Goal: Information Seeking & Learning: Check status

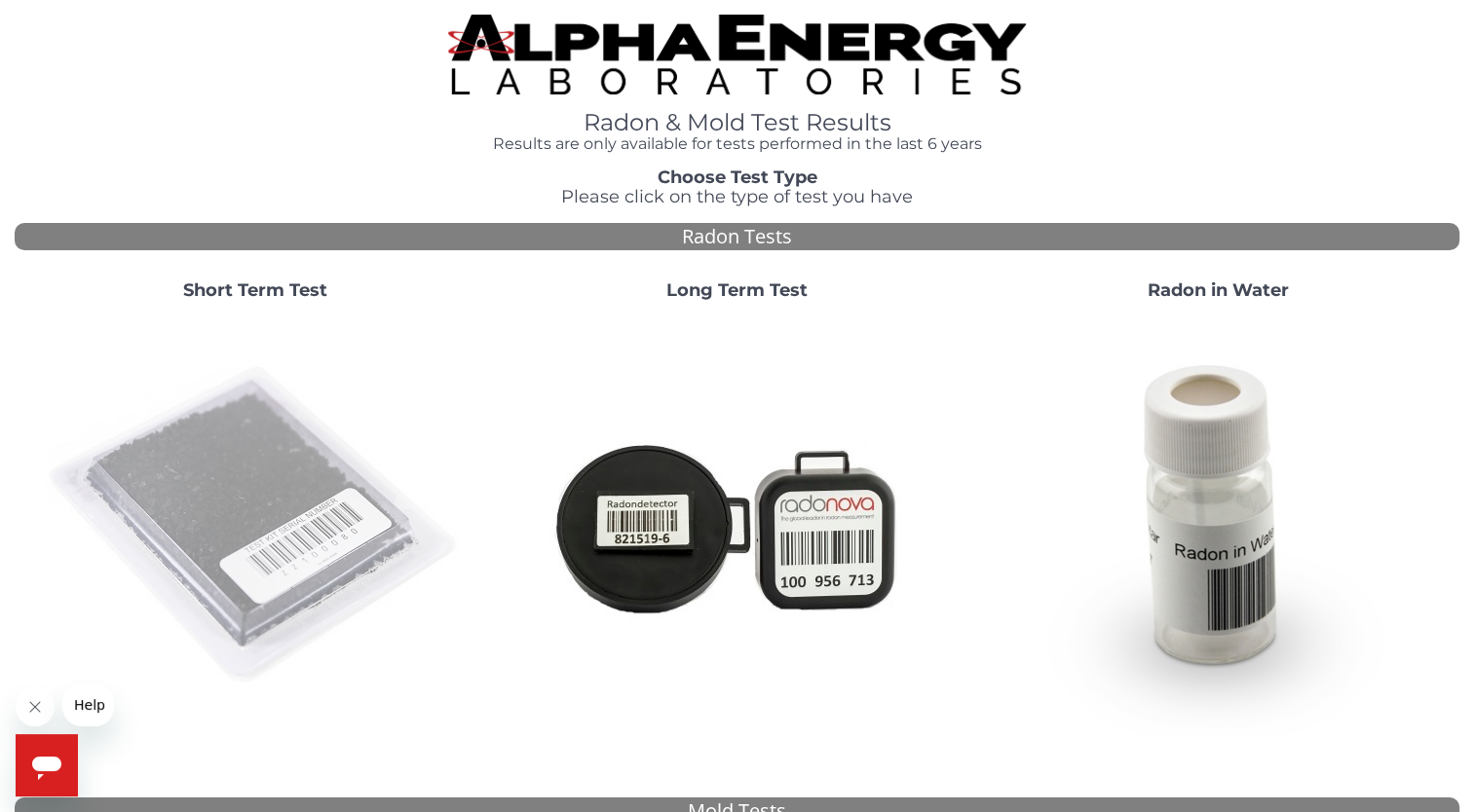
click at [315, 459] on img at bounding box center [254, 525] width 419 height 419
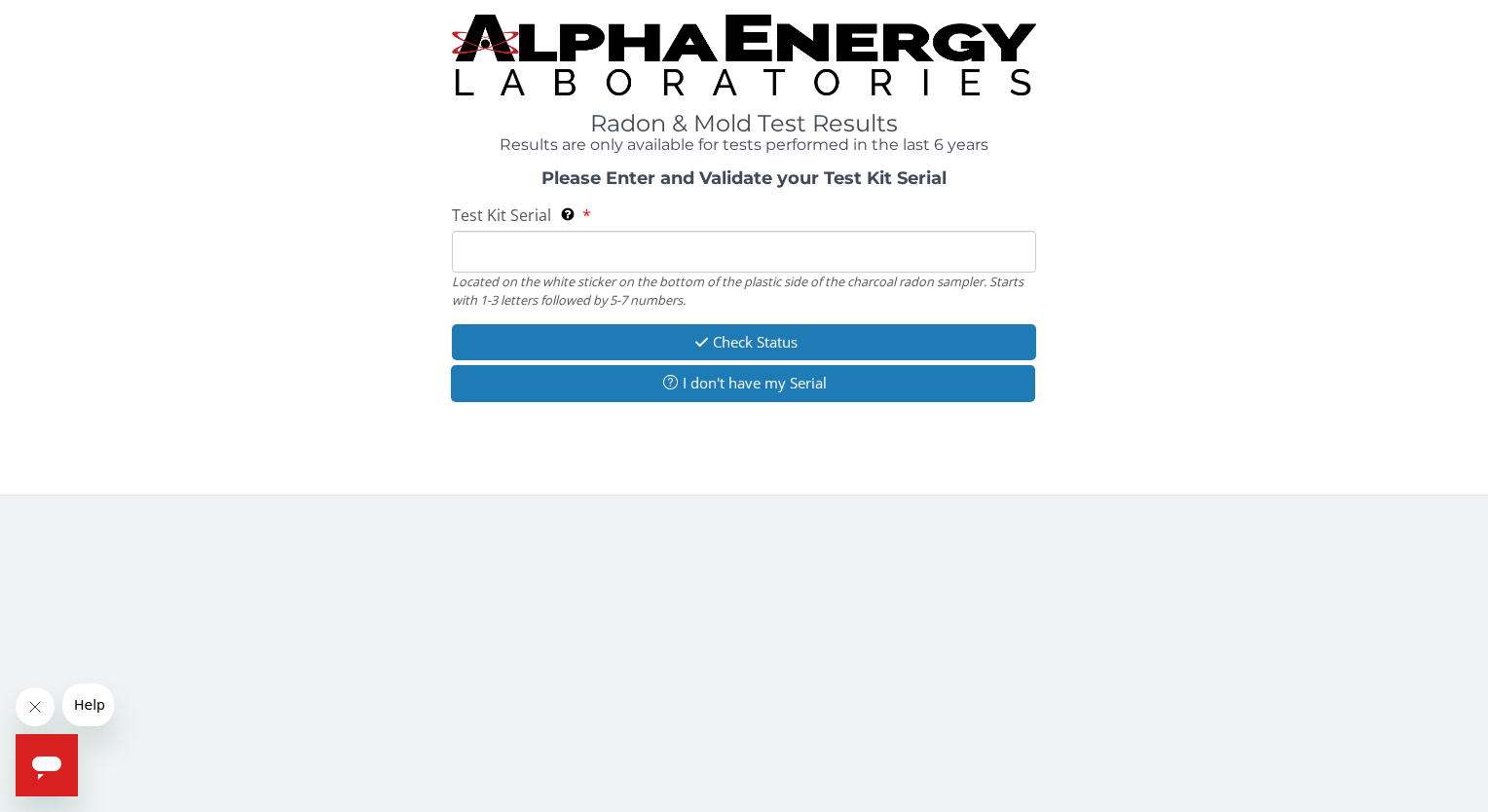
click at [459, 247] on input "Test Kit Serial Located on the white sticker on the bottom of the plastic side …" at bounding box center [743, 251] width 583 height 41
paste input "FC442745"
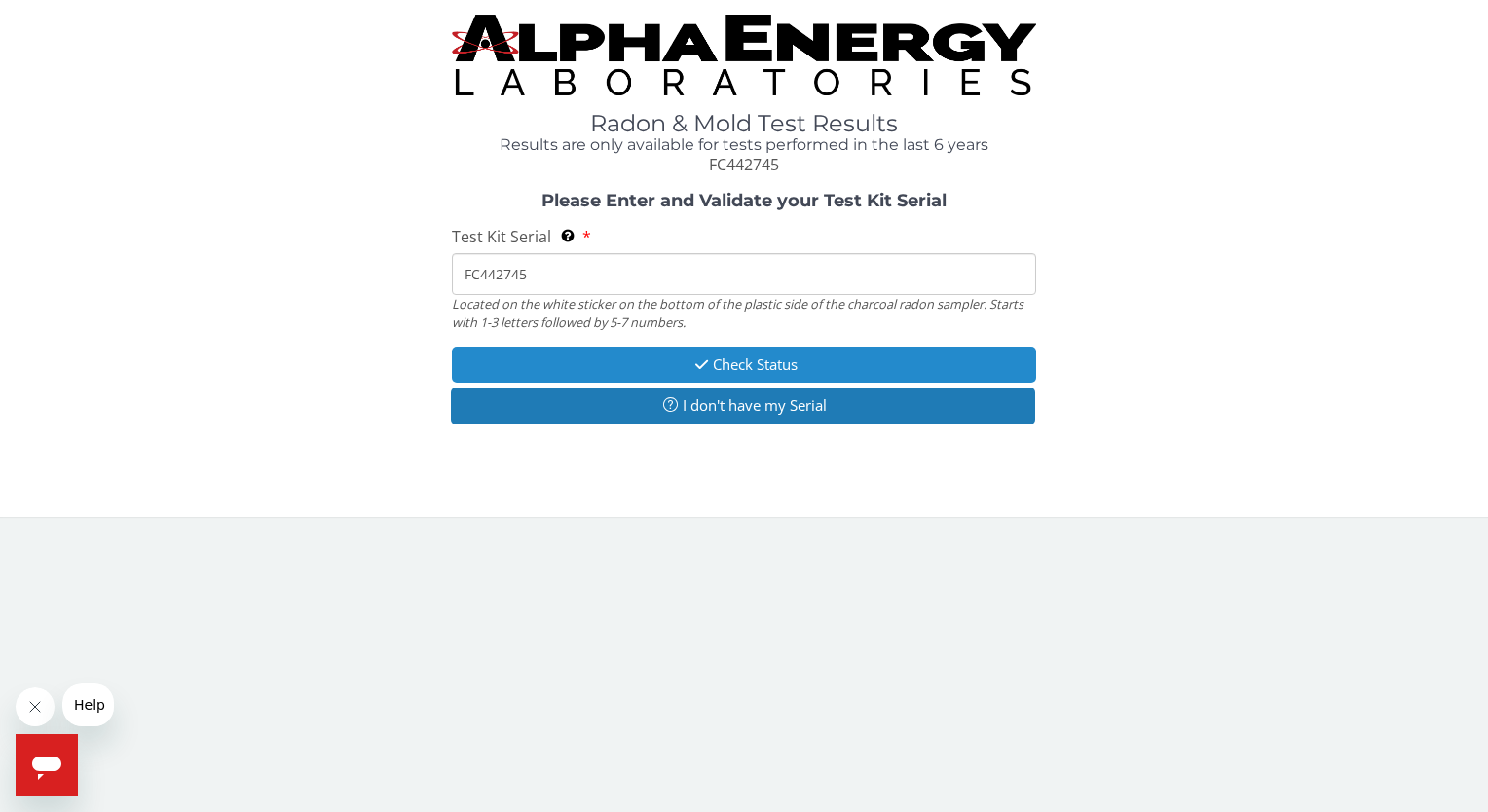
type input "FC442745"
click at [545, 364] on button "Check Status" at bounding box center [743, 365] width 583 height 36
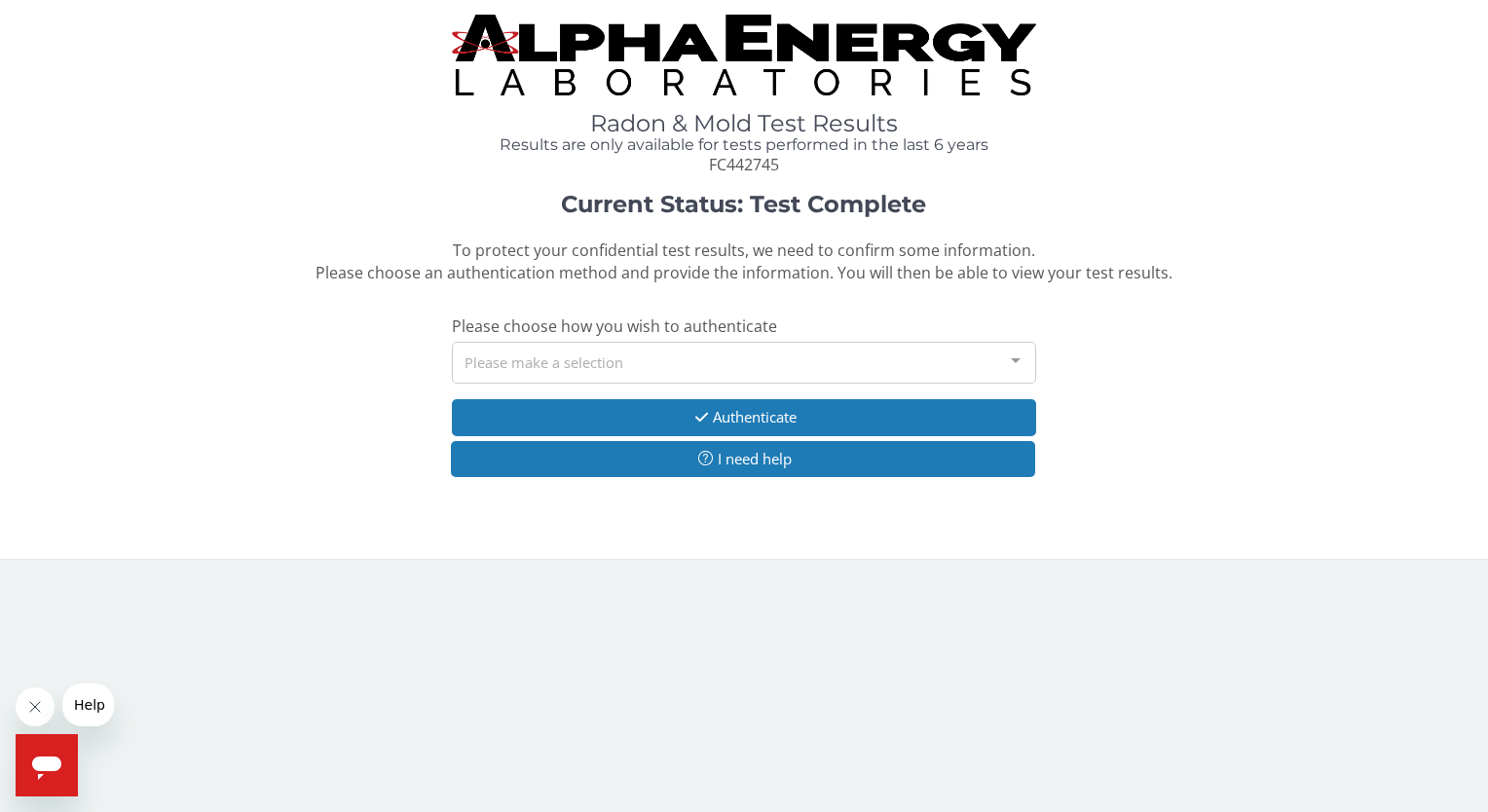
click at [545, 364] on div "Please make a selection" at bounding box center [743, 363] width 583 height 41
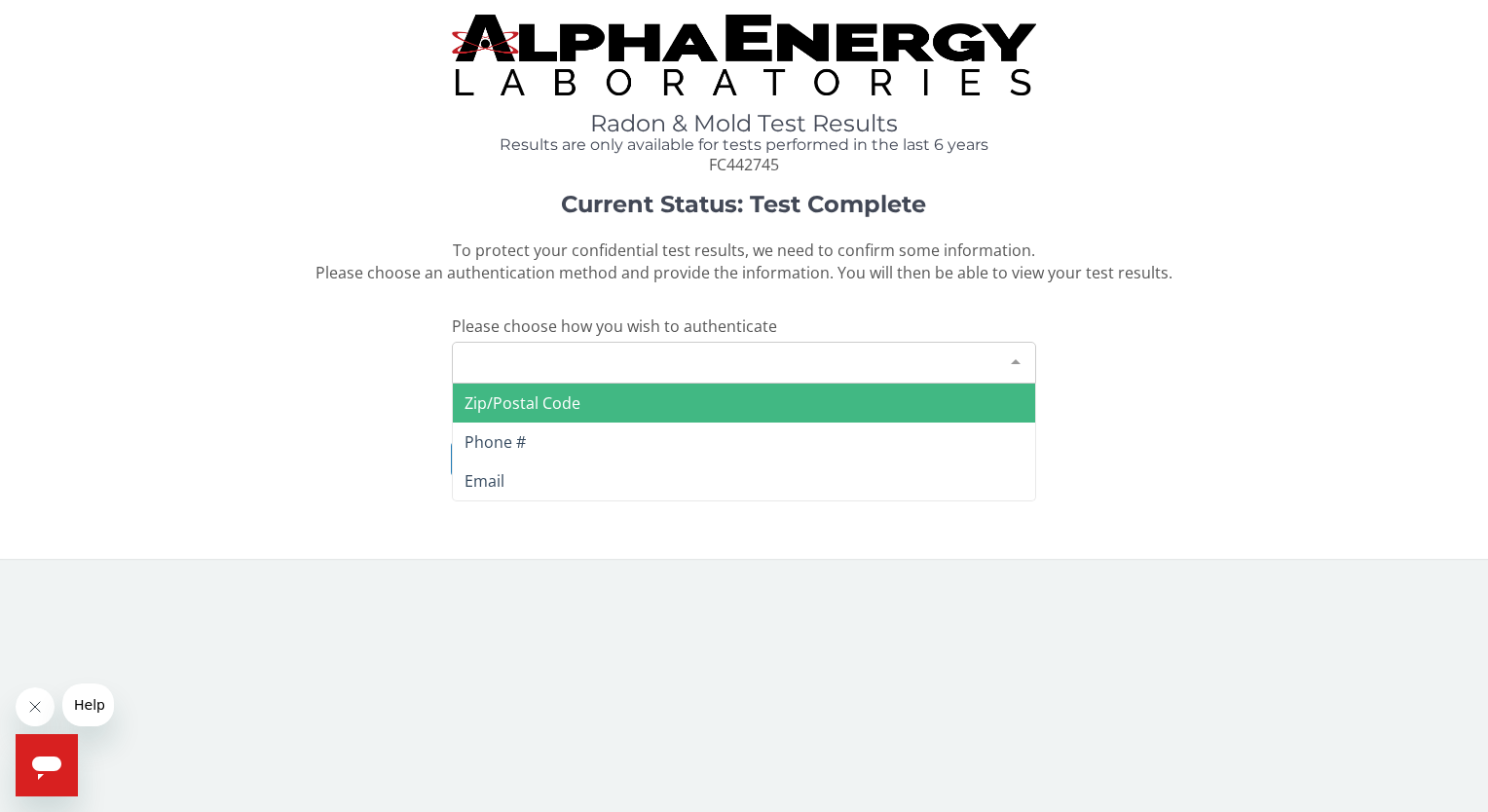
click at [519, 410] on span "Zip/Postal Code" at bounding box center [522, 403] width 116 height 22
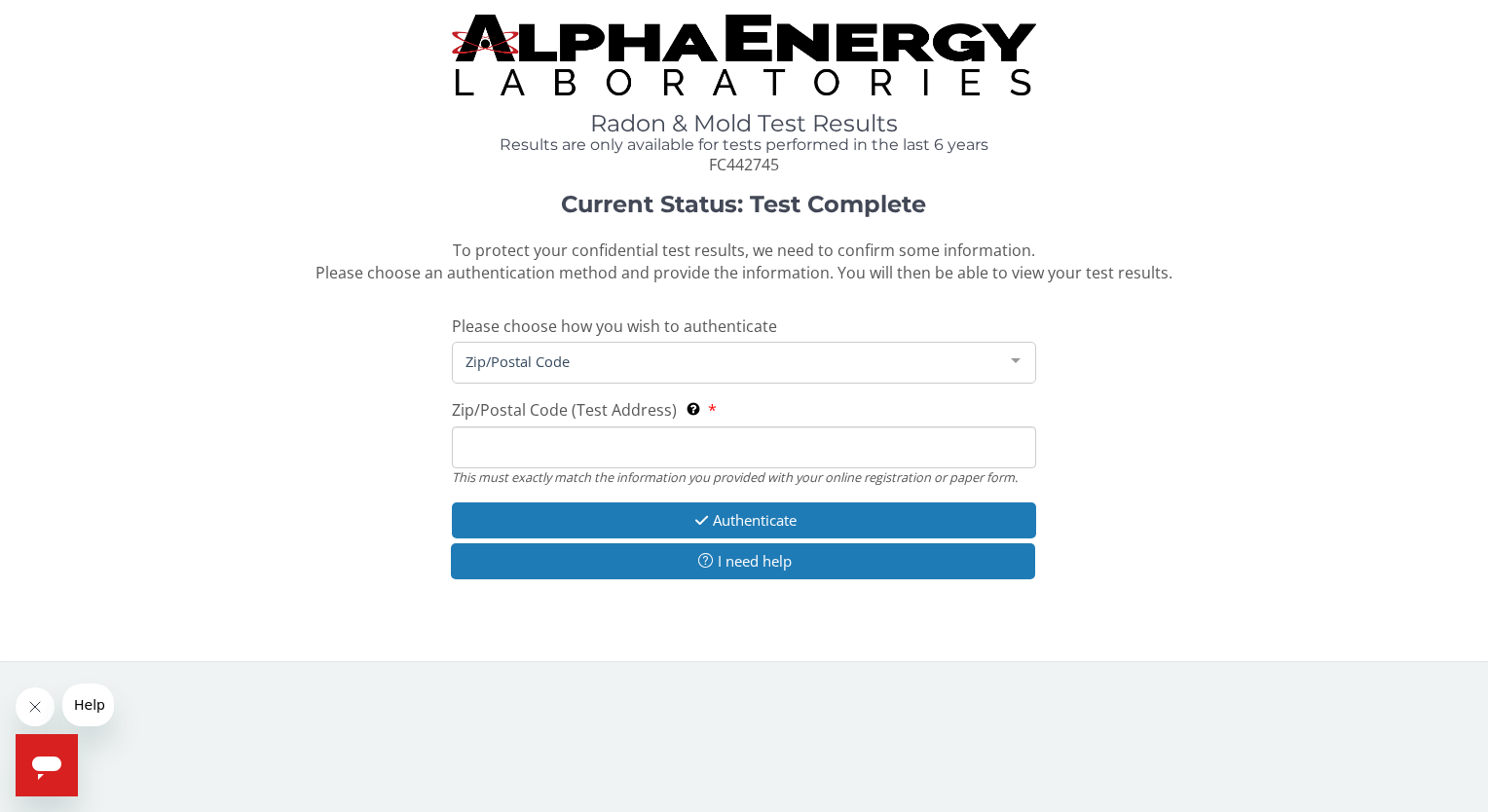
click at [521, 443] on input "Zip/Postal Code (Test Address) This must exactly match the information you prov…" at bounding box center [743, 447] width 583 height 41
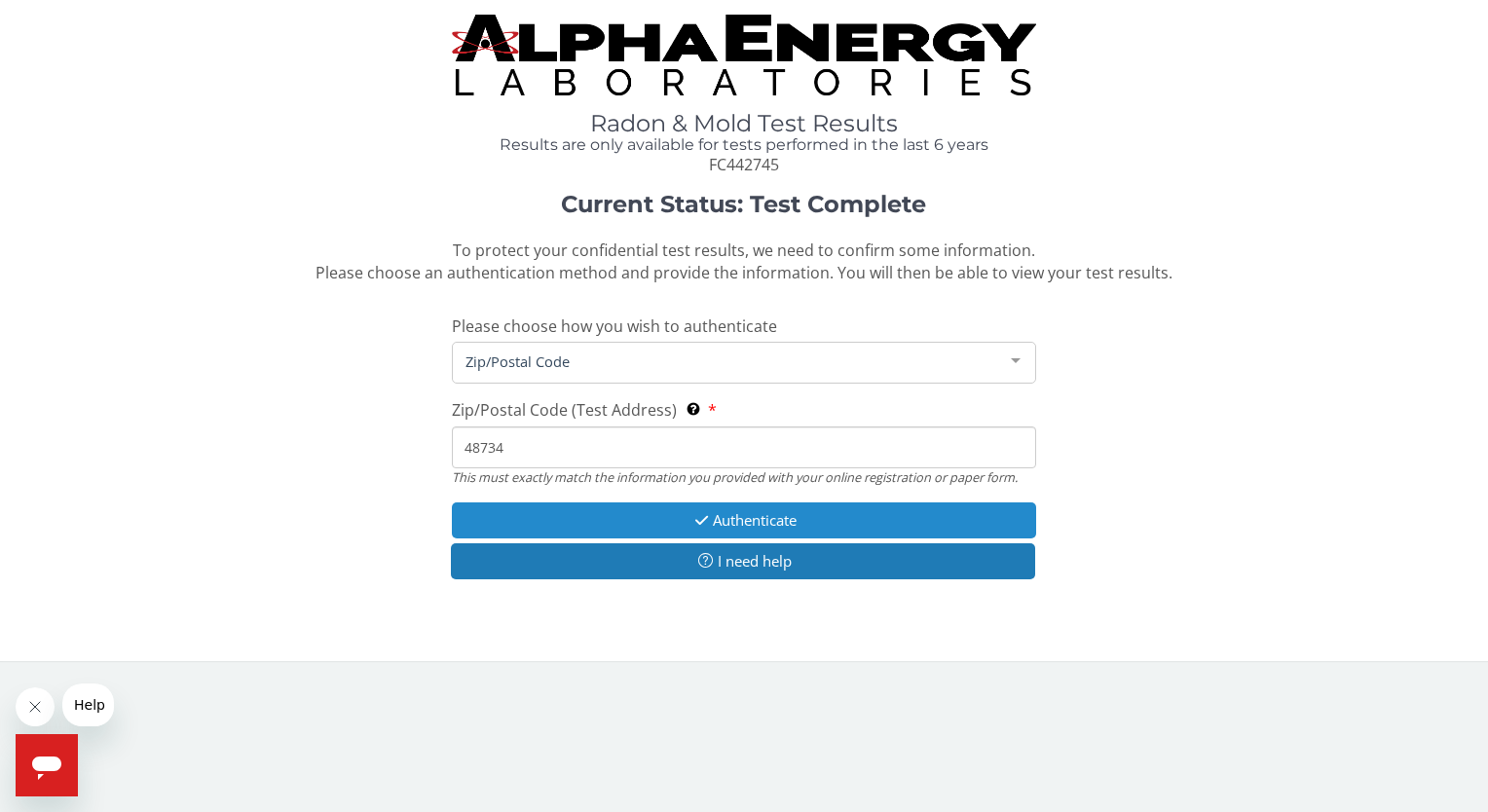
type input "48734"
click at [748, 513] on button "Authenticate" at bounding box center [743, 520] width 583 height 36
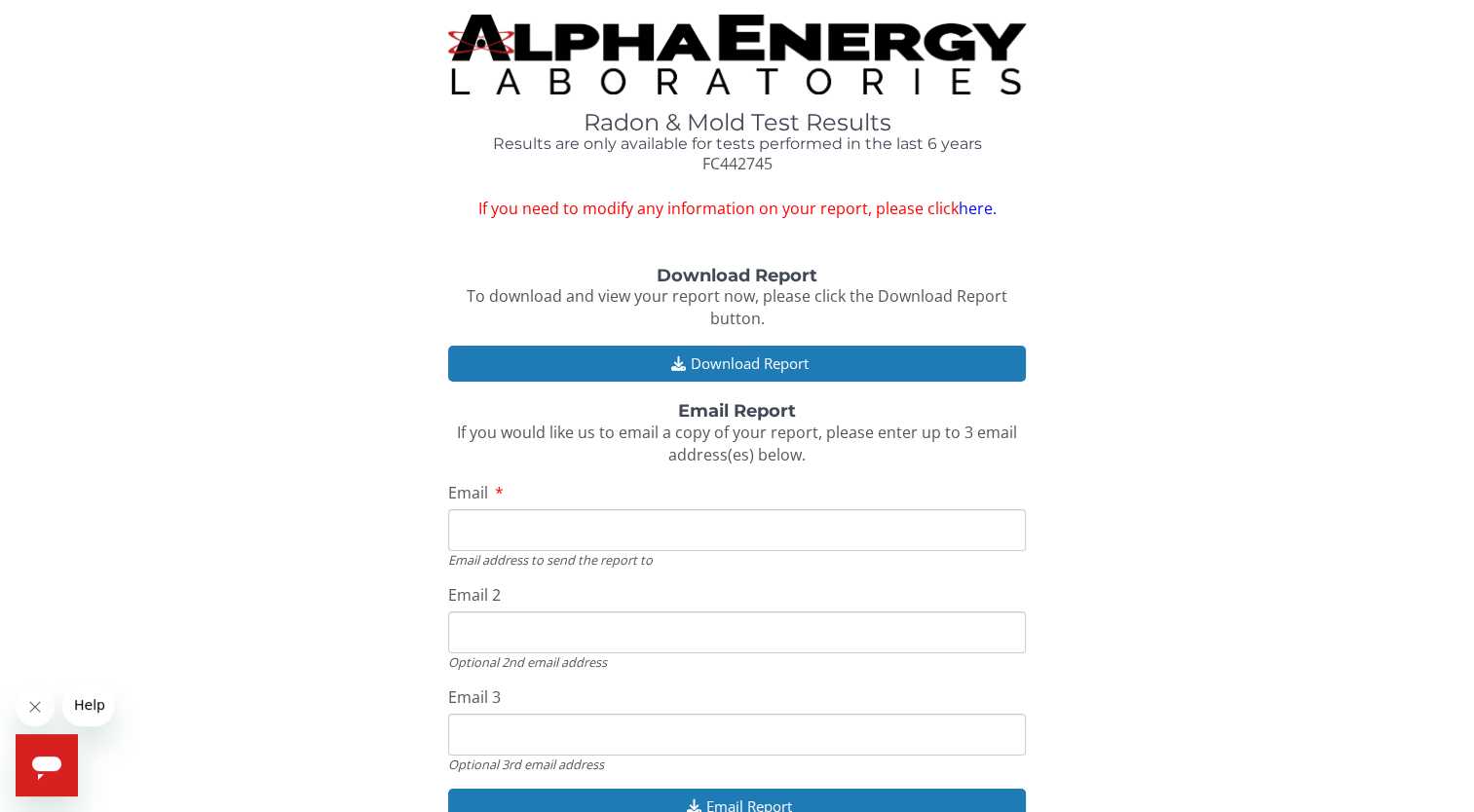
scroll to position [83, 0]
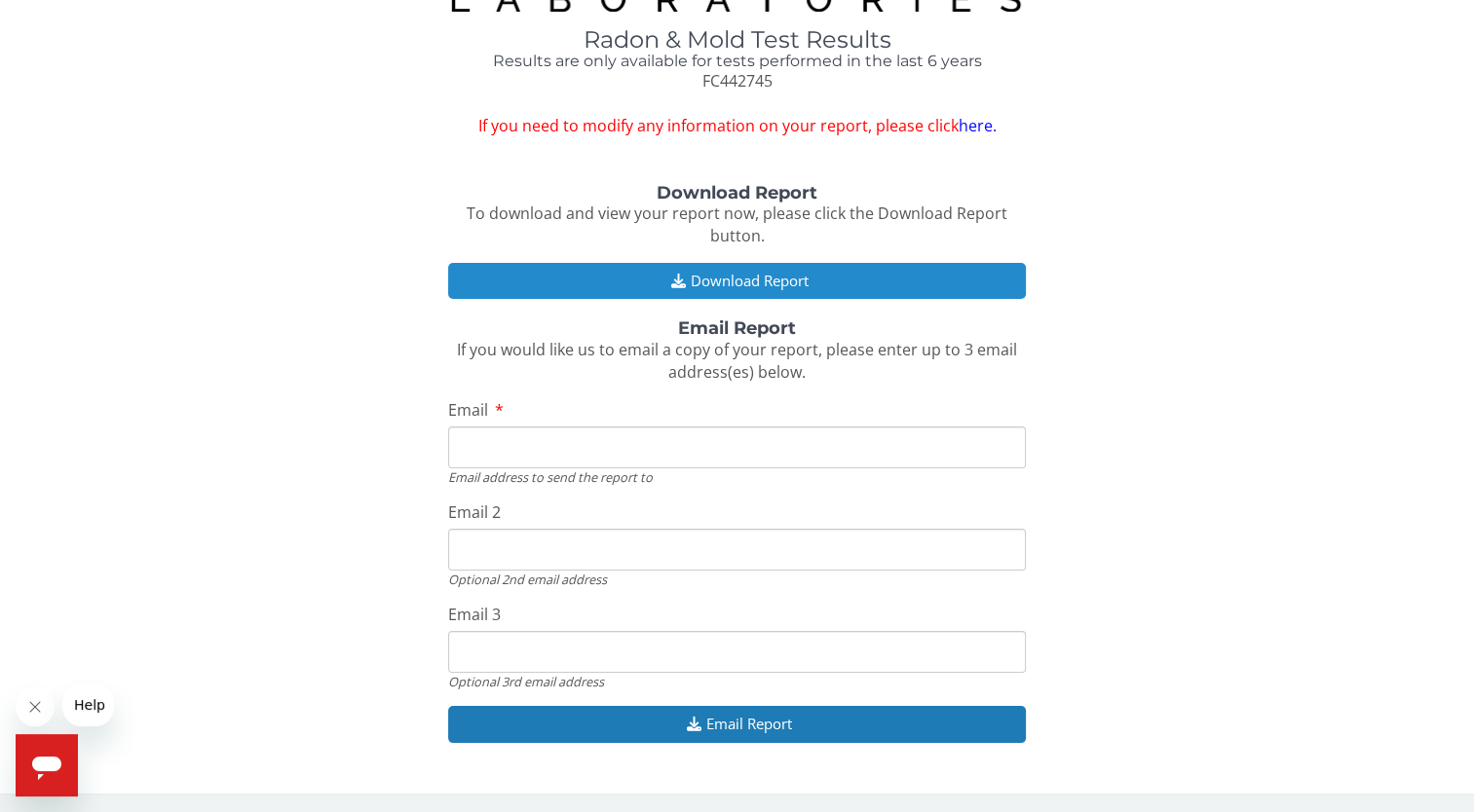
click at [803, 286] on button "Download Report" at bounding box center [737, 281] width 578 height 36
